Goal: Download file/media

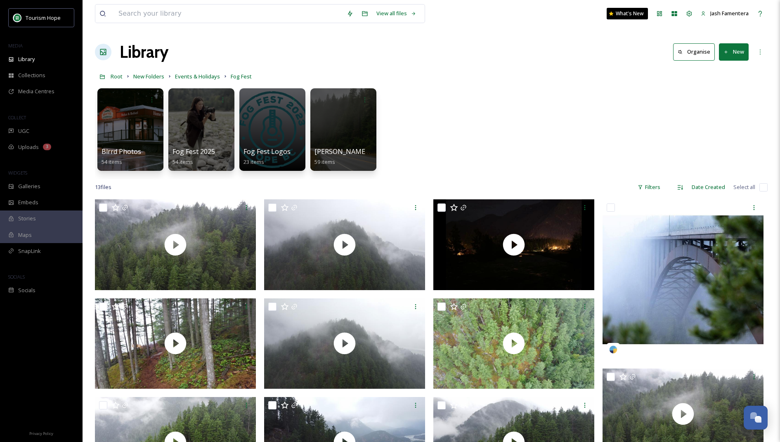
scroll to position [199, 0]
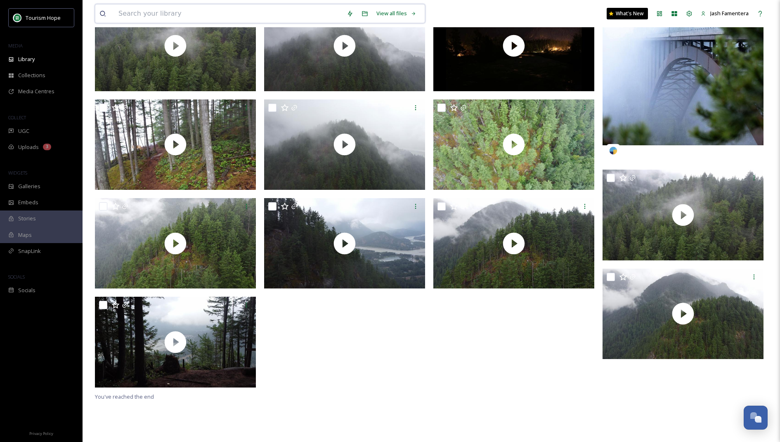
click at [275, 7] on input at bounding box center [228, 14] width 228 height 18
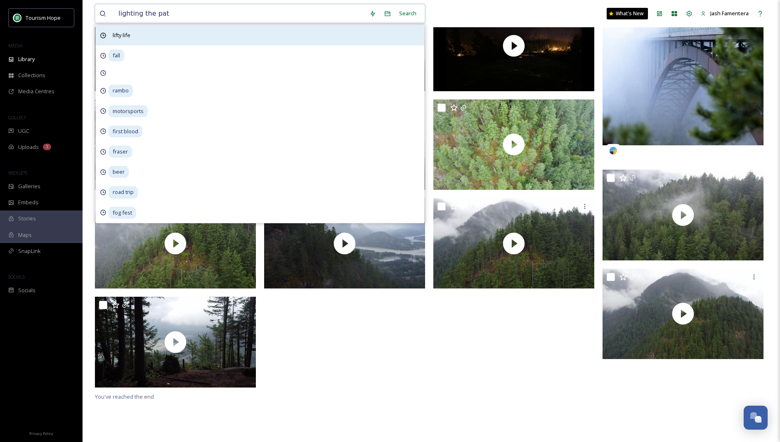
type input "lighting the path"
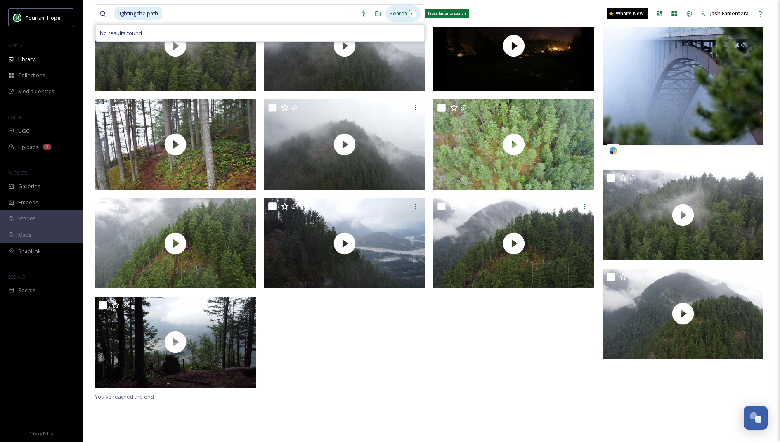
click at [405, 13] on div "Search Press Enter to search" at bounding box center [402, 13] width 35 height 16
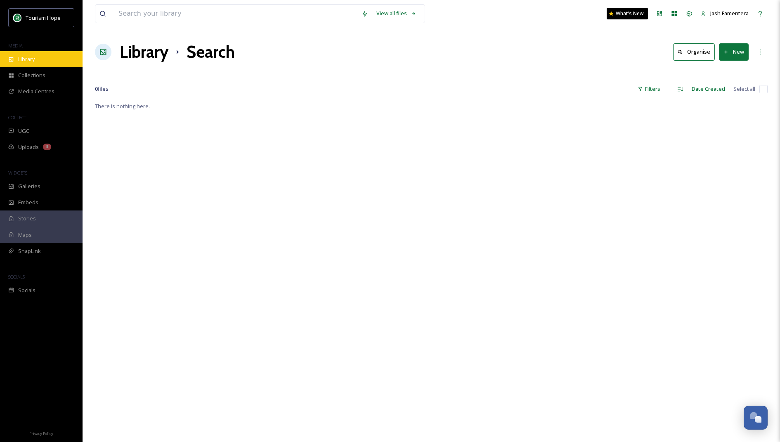
click at [35, 51] on div "Library" at bounding box center [41, 59] width 83 height 16
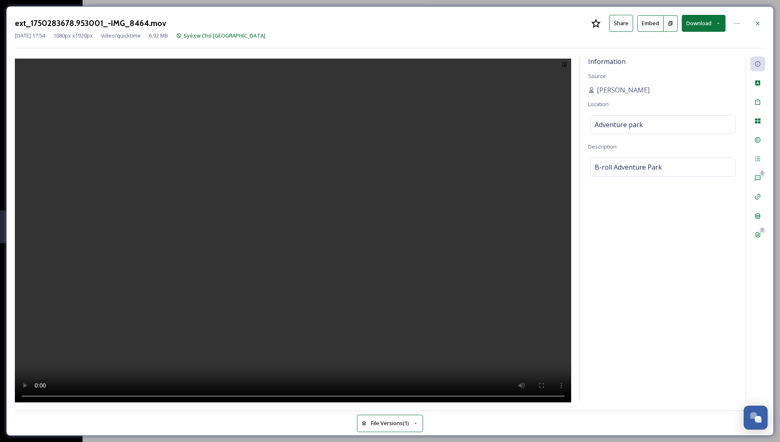
click at [278, 218] on video at bounding box center [293, 232] width 556 height 347
click at [241, 35] on span "Syéx̱w Chó:[GEOGRAPHIC_DATA]" at bounding box center [225, 35] width 82 height 7
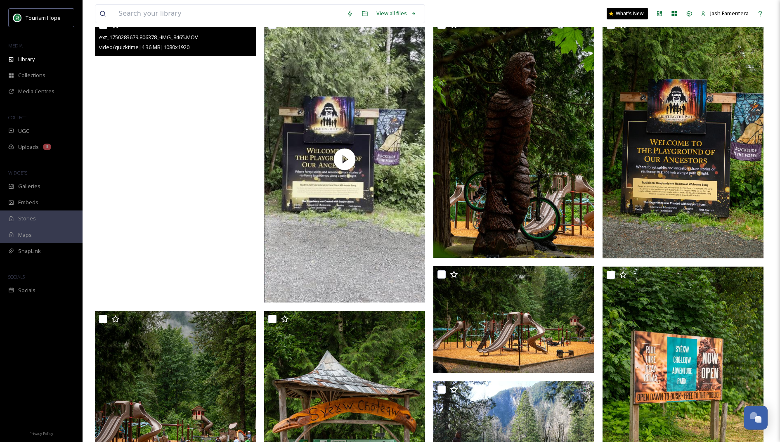
scroll to position [368, 0]
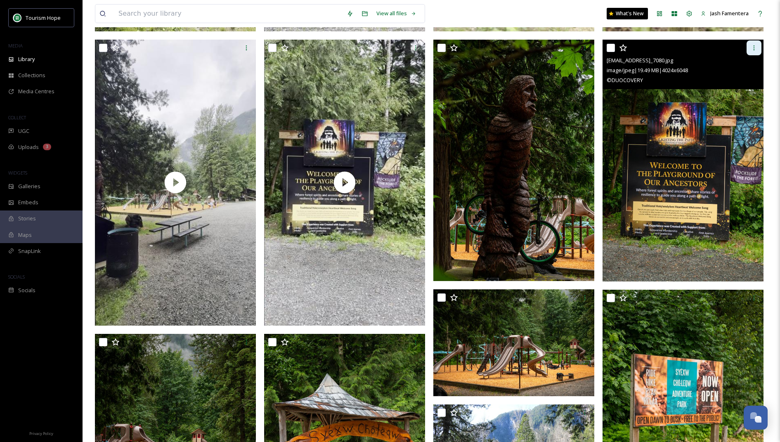
click at [756, 41] on div at bounding box center [754, 47] width 15 height 15
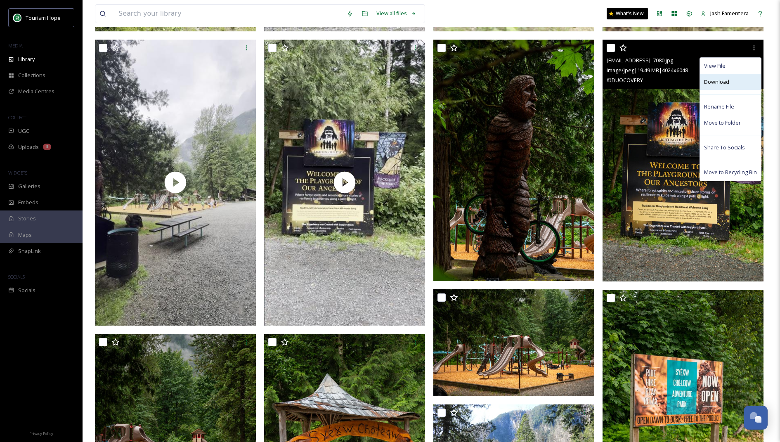
click at [735, 82] on div "Download" at bounding box center [730, 82] width 61 height 16
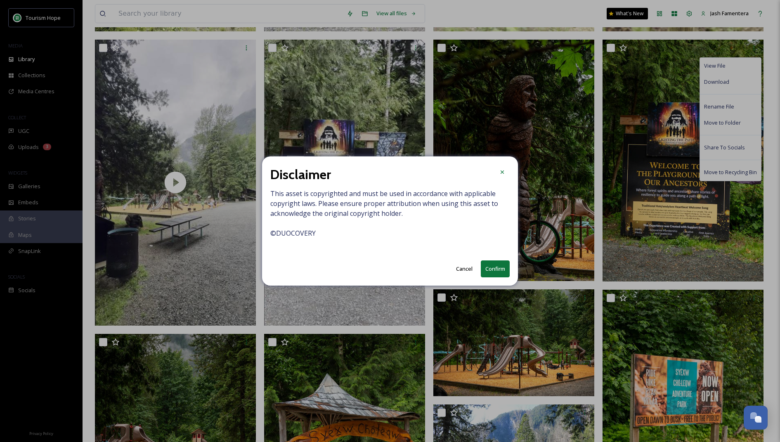
click at [494, 272] on button "Confirm" at bounding box center [495, 268] width 29 height 17
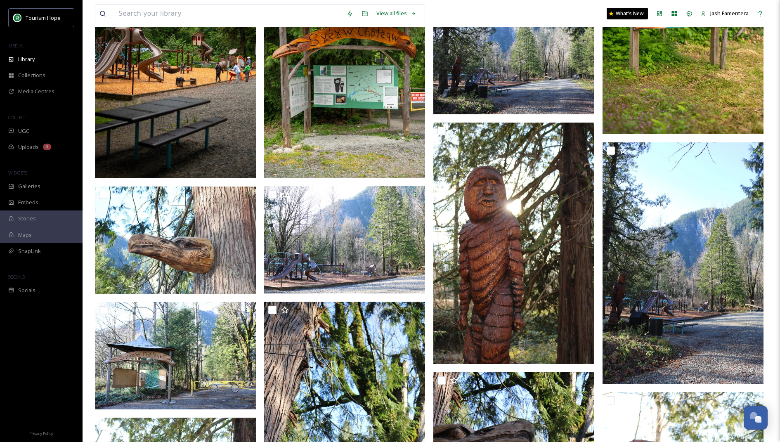
scroll to position [838, 0]
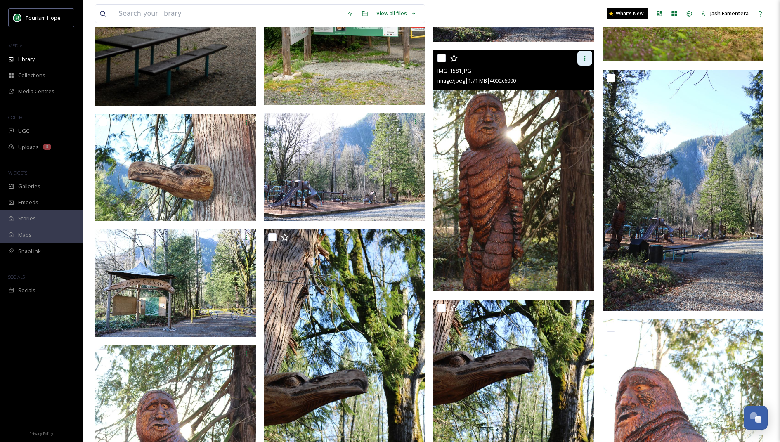
click at [588, 59] on icon at bounding box center [585, 58] width 7 height 7
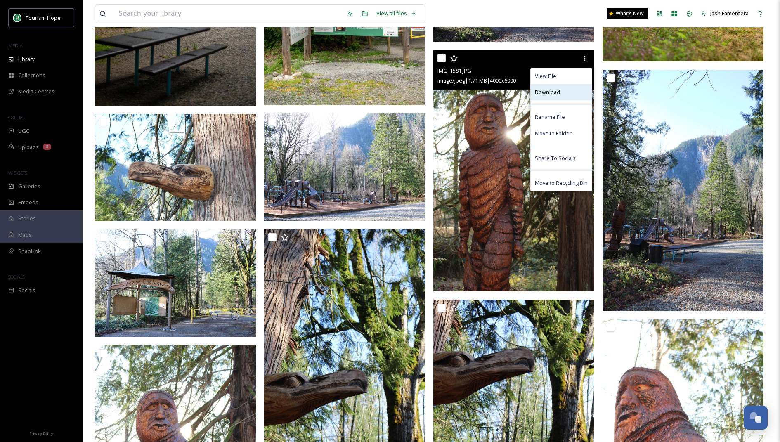
click at [565, 95] on div "Download" at bounding box center [561, 92] width 61 height 16
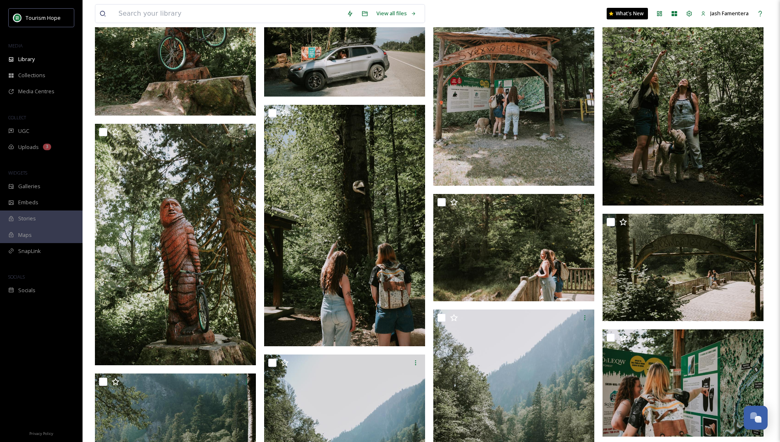
scroll to position [1809, 0]
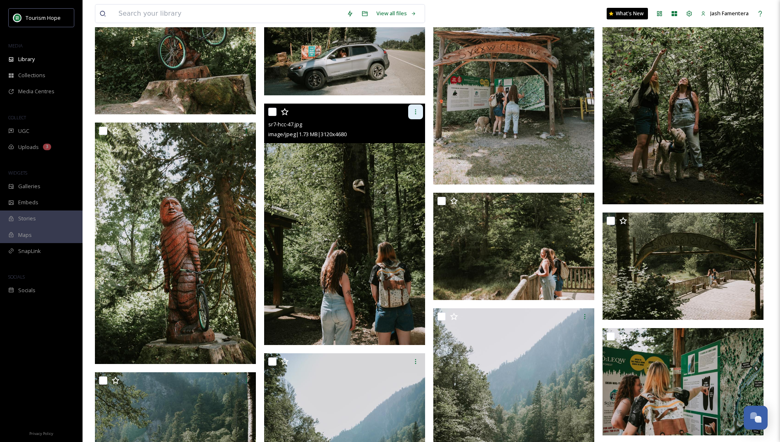
click at [412, 118] on div at bounding box center [415, 111] width 15 height 15
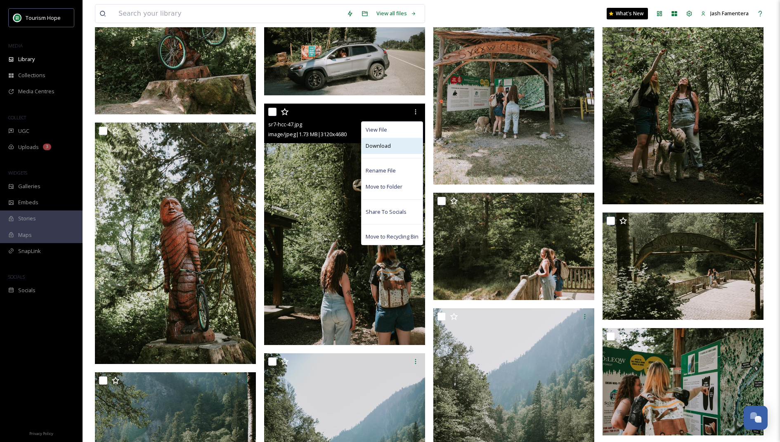
click at [399, 144] on div "Download" at bounding box center [392, 146] width 61 height 16
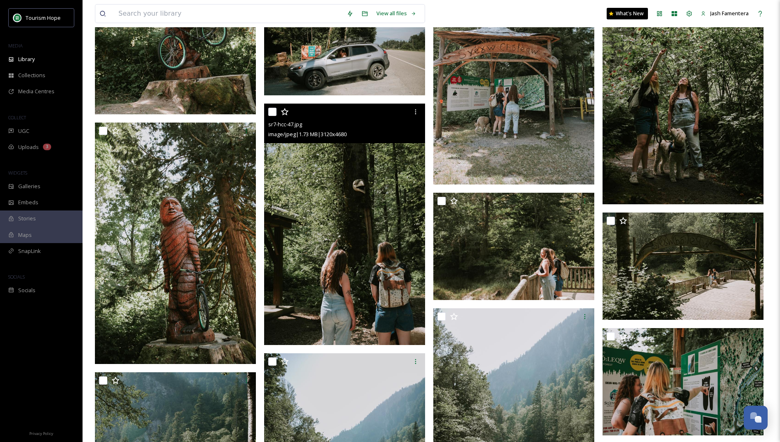
click at [307, 187] on img at bounding box center [344, 224] width 161 height 241
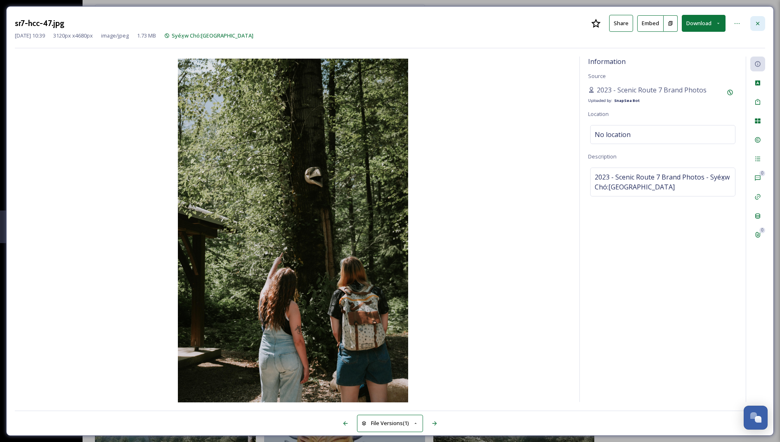
click at [756, 20] on icon at bounding box center [757, 23] width 7 height 7
